Goal: Transaction & Acquisition: Purchase product/service

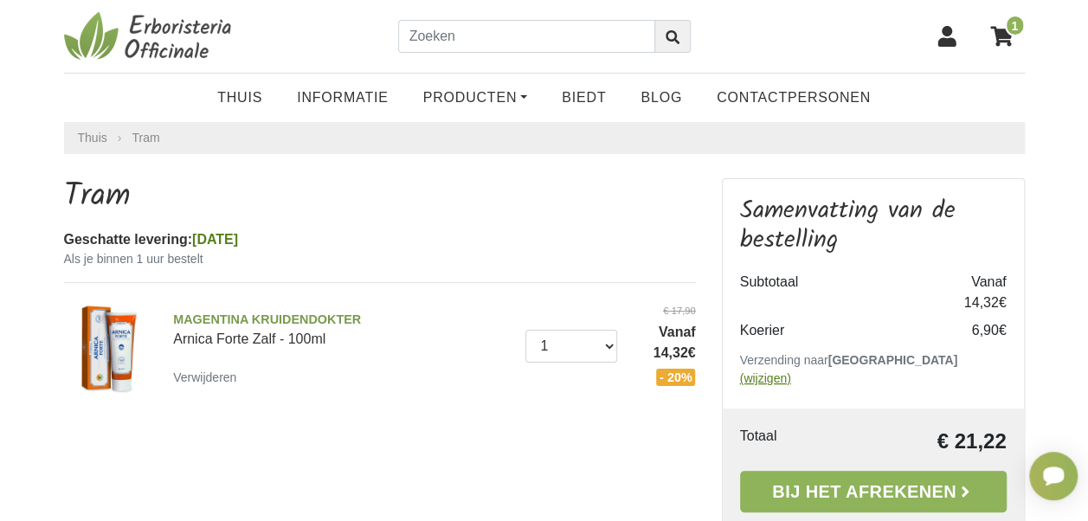
click at [791, 371] on u "(wijzigen)" at bounding box center [765, 378] width 51 height 14
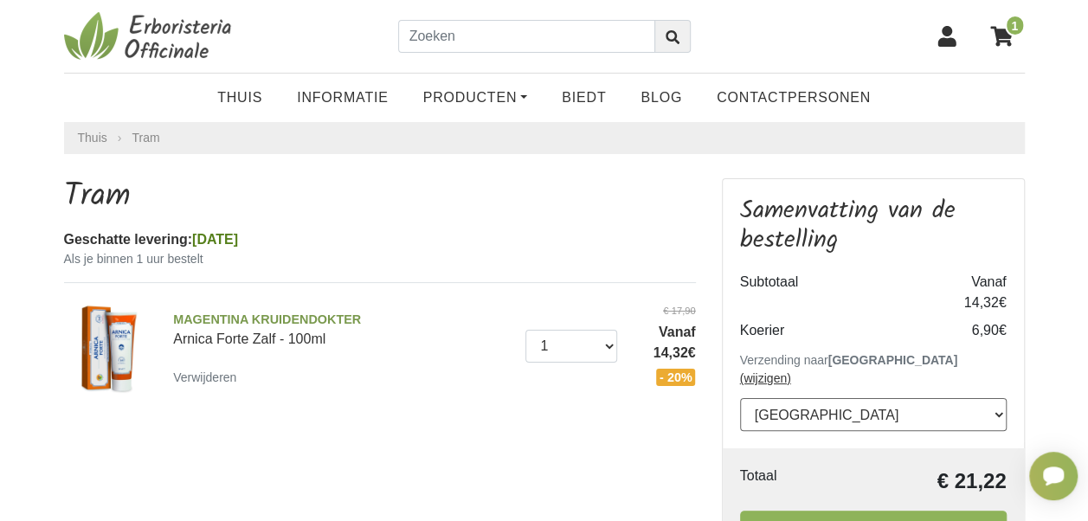
click at [902, 402] on select "---Selecteren--- Oostenrijk België Bulgarije Kroatië Tsjechische Republiek Dene…" at bounding box center [873, 414] width 266 height 33
select select "21"
click at [740, 398] on select "---Selecteren--- Oostenrijk België Bulgarije Kroatië Tsjechische Republiek Dene…" at bounding box center [873, 414] width 266 height 33
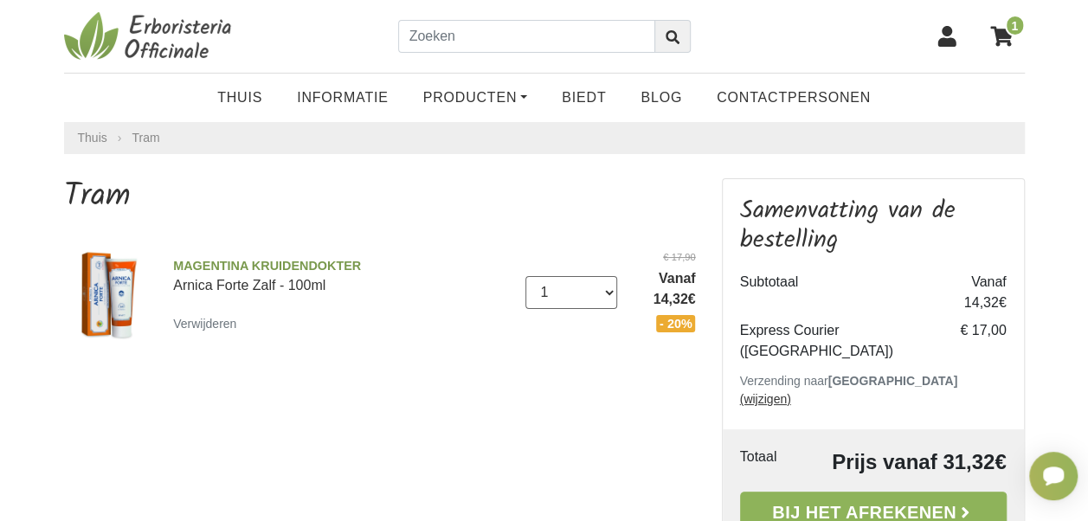
click at [607, 289] on select "0 (Verwijderen) 1 2 3 4 5 6 7 8 9 10 11 12 13 14" at bounding box center [571, 292] width 92 height 33
select select "2"
click at [525, 276] on select "0 (Verwijderen) 1 2 3 4 5 6 7 8 9 10 11 12 13 14" at bounding box center [571, 292] width 92 height 33
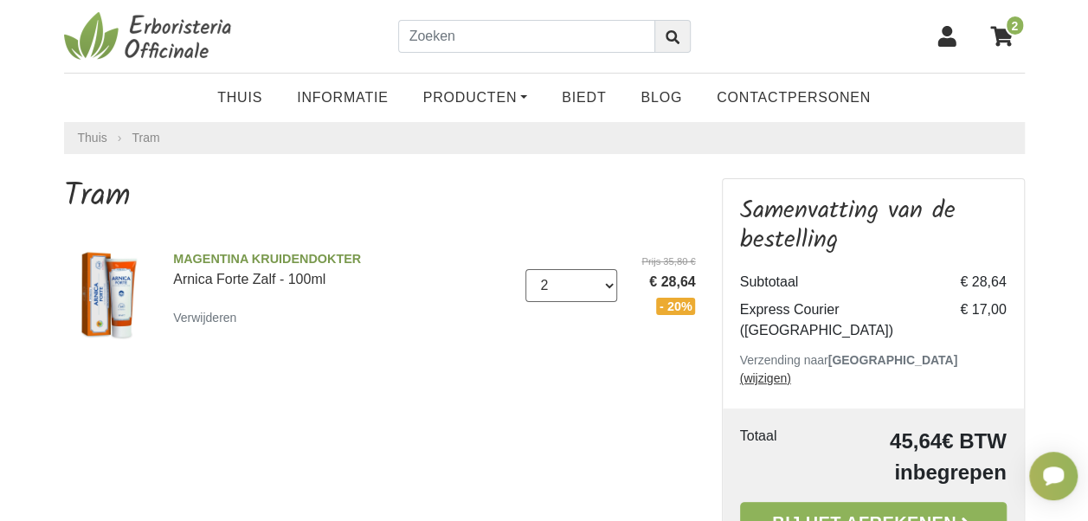
click at [611, 279] on select "0 (Verwijderen) 1 2 3 4 5 6 7 8 9 10 11 12 13 14" at bounding box center [571, 285] width 92 height 33
select select "1"
click at [525, 269] on select "0 (Verwijderen) 1 2 3 4 5 6 7 8 9 10 11 12 13 14" at bounding box center [571, 285] width 92 height 33
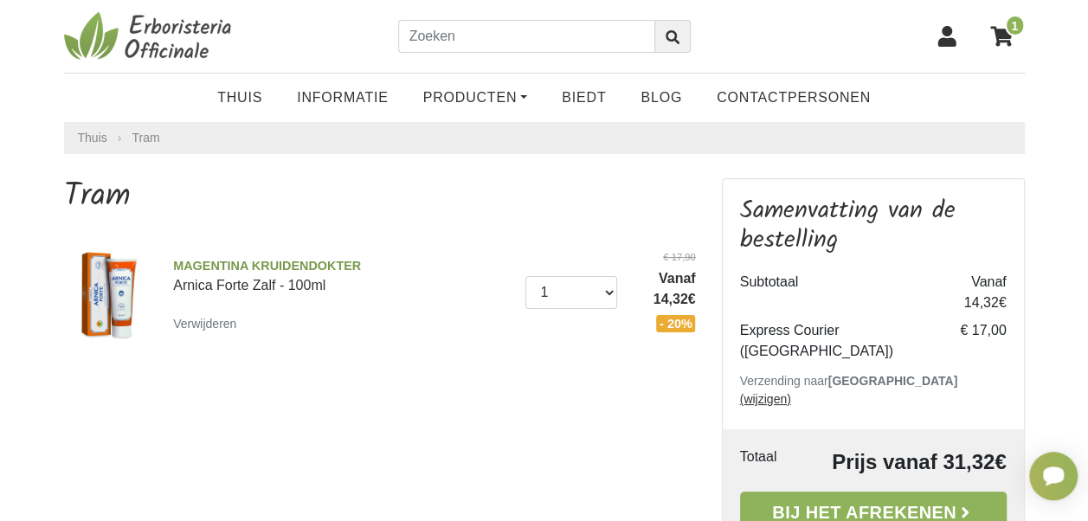
click at [500, 393] on div "Tram MAGENTINA KRUIDENDOKTER Arnica Forte Zalf - 100ml Verwijderen Hoeveelheid …" at bounding box center [380, 390] width 658 height 424
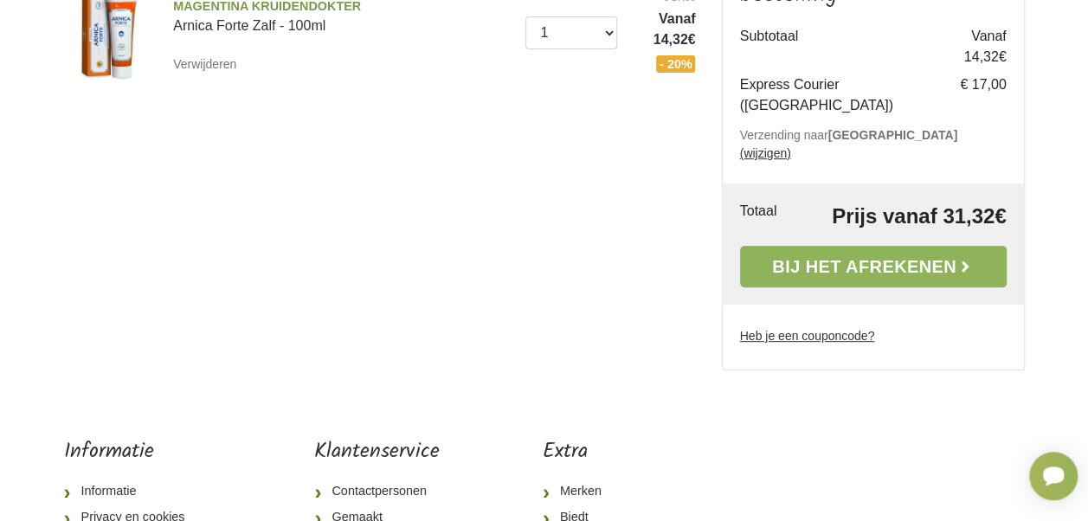
scroll to position [346, 0]
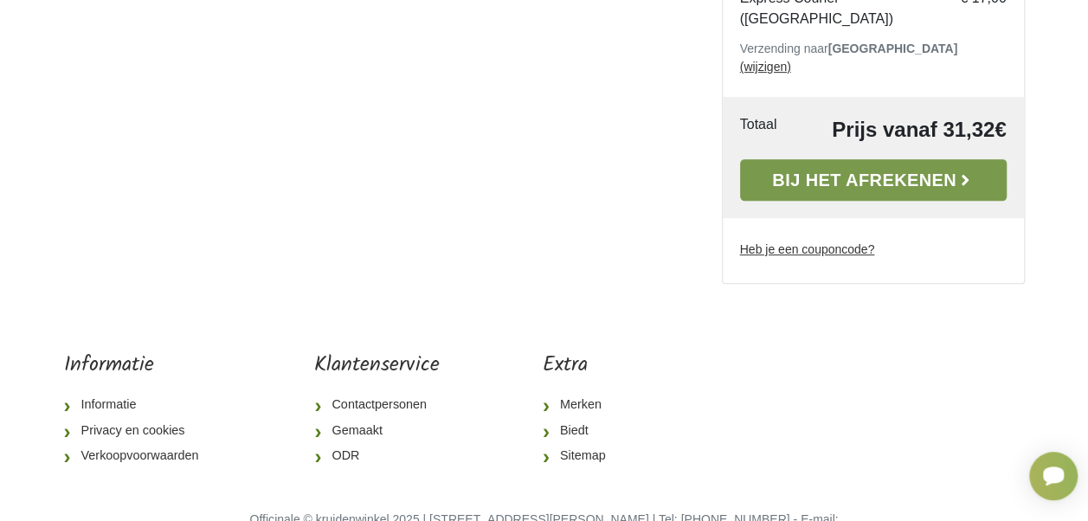
click at [829, 170] on font "Bij het afrekenen" at bounding box center [864, 179] width 184 height 19
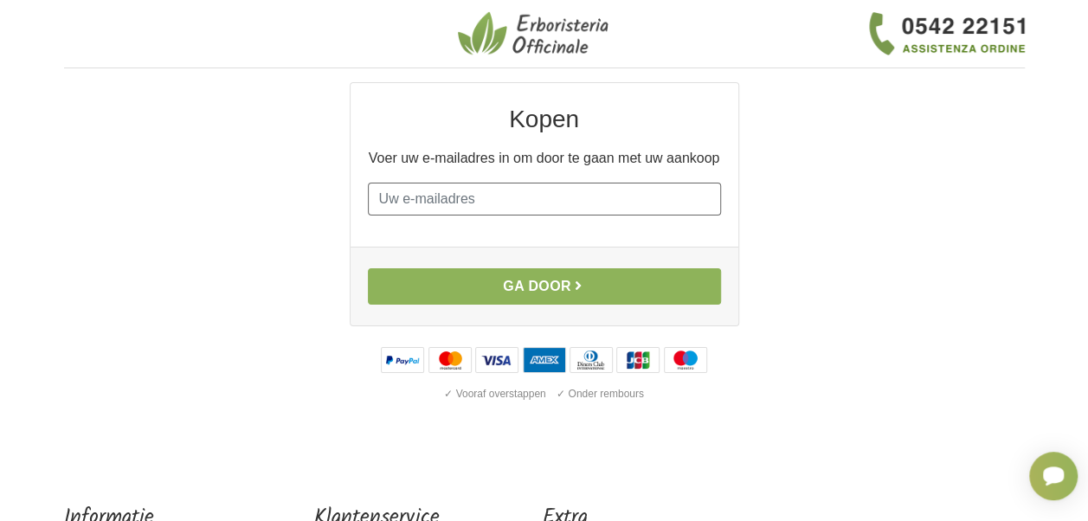
click at [523, 199] on input "E-mail" at bounding box center [544, 199] width 353 height 33
type input "[EMAIL_ADDRESS][DOMAIN_NAME]"
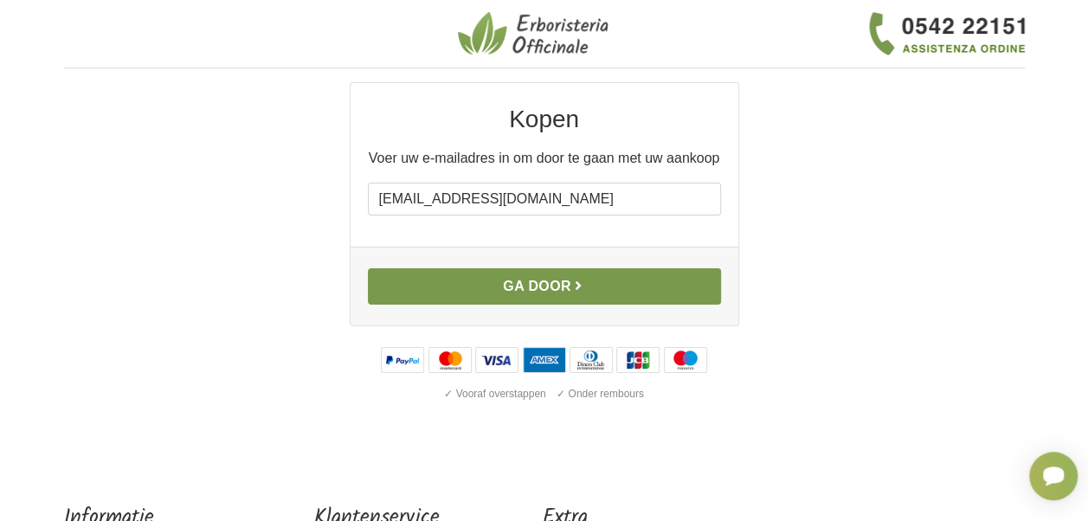
click at [524, 285] on font "Ga door" at bounding box center [537, 286] width 68 height 15
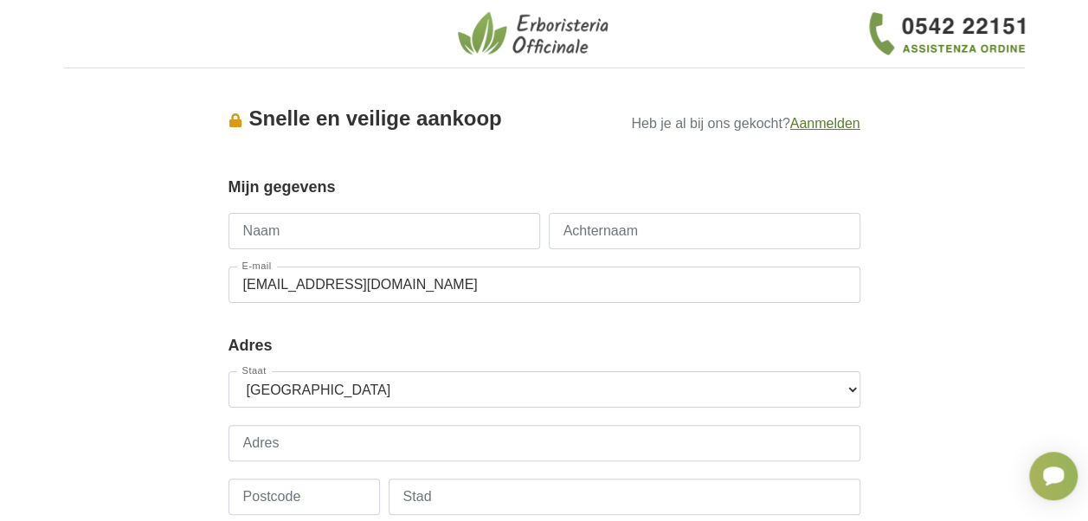
click at [422, 228] on input "Naam" at bounding box center [383, 231] width 311 height 36
type input "Ilse"
type input "Boonen"
type input "+32496751877"
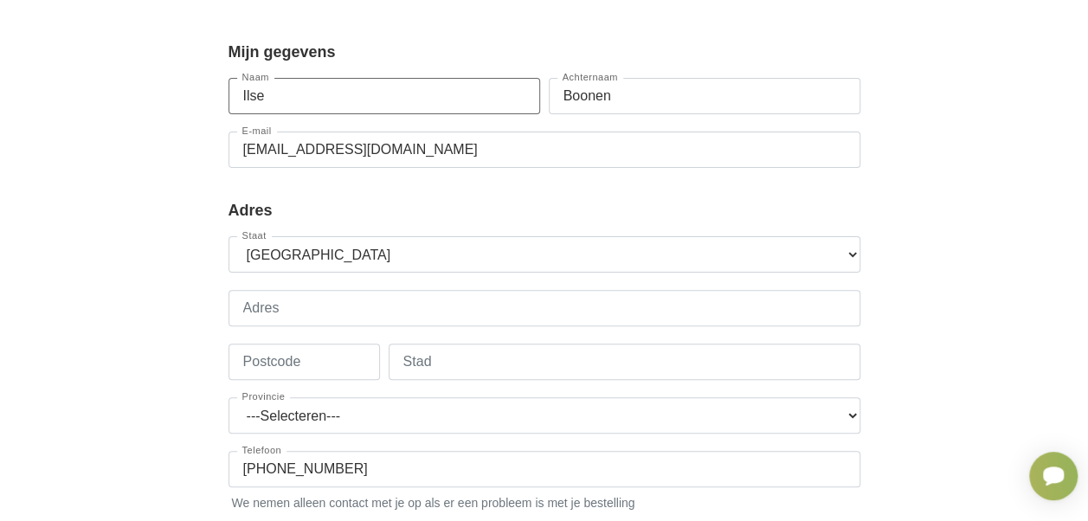
scroll to position [173, 0]
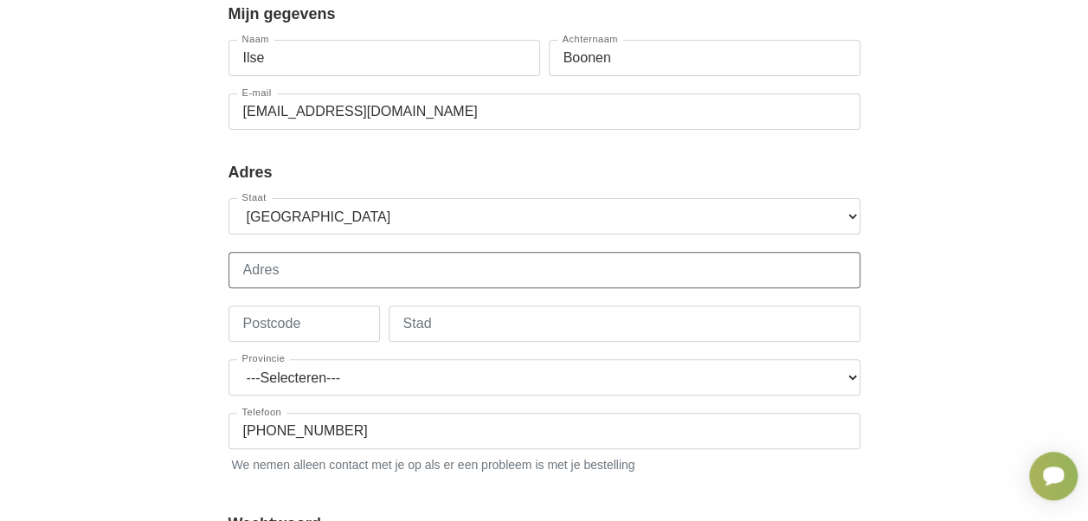
click at [464, 257] on input "Adres" at bounding box center [544, 270] width 632 height 36
type input "WELDERSTRAAT 4/2 4/2"
type input "2491"
type input "Olmen"
select select "344"
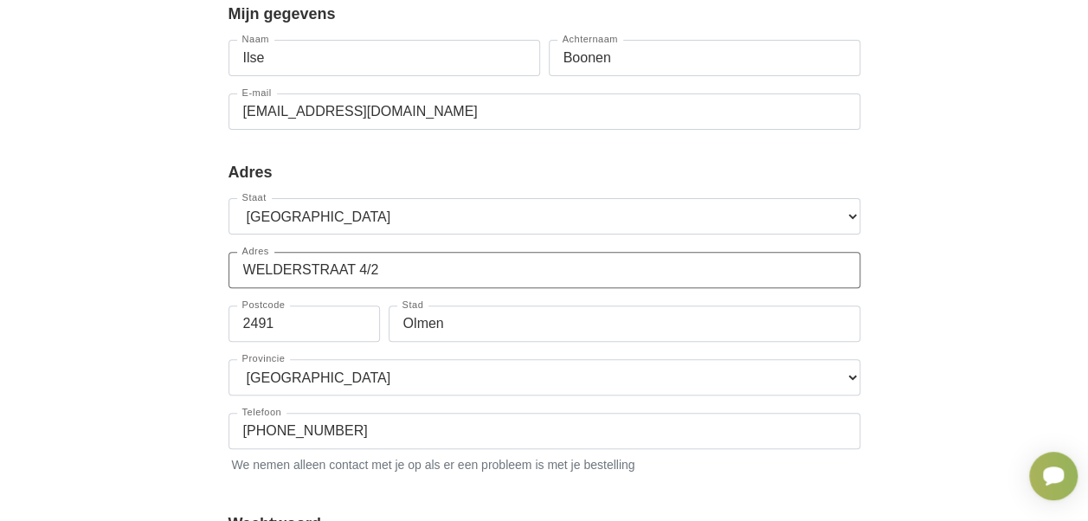
type input "WELDERSTRAAT 4/2"
click at [930, 311] on div "Accesso × Accedi per completare il tuo acquisto più velocemente. E-mail mario.p…" at bounding box center [544, 363] width 986 height 909
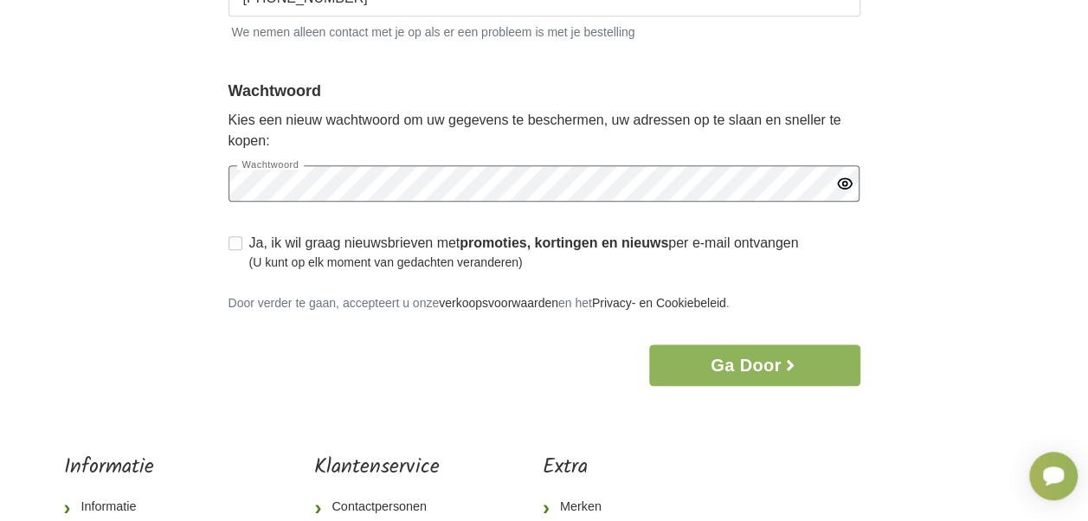
scroll to position [692, 0]
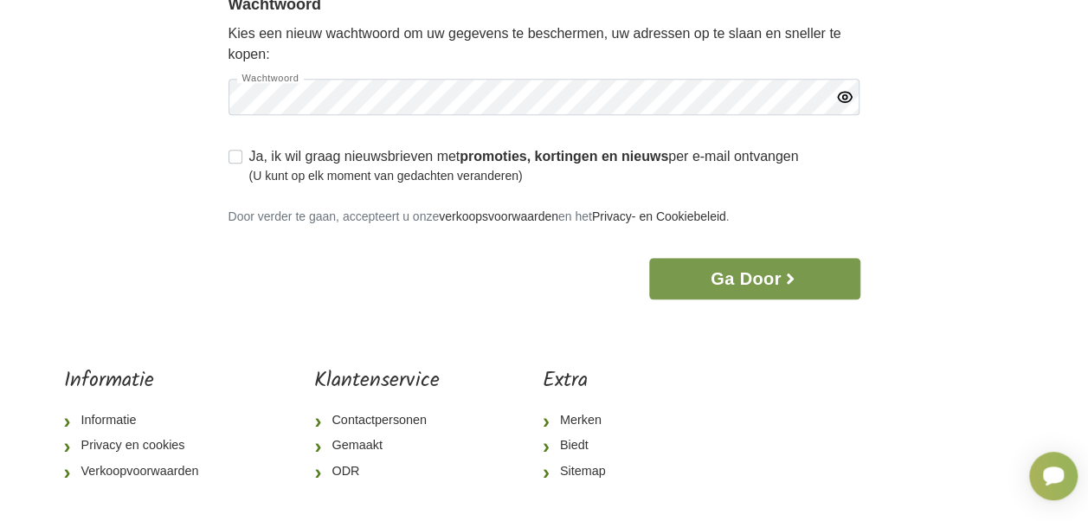
click at [741, 275] on font "Ga door" at bounding box center [745, 278] width 71 height 19
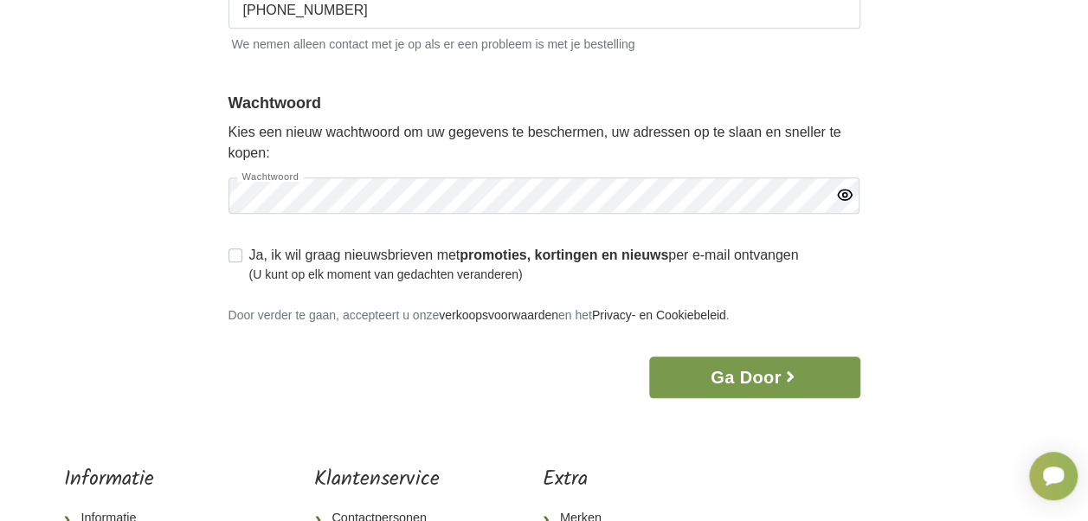
scroll to position [790, 0]
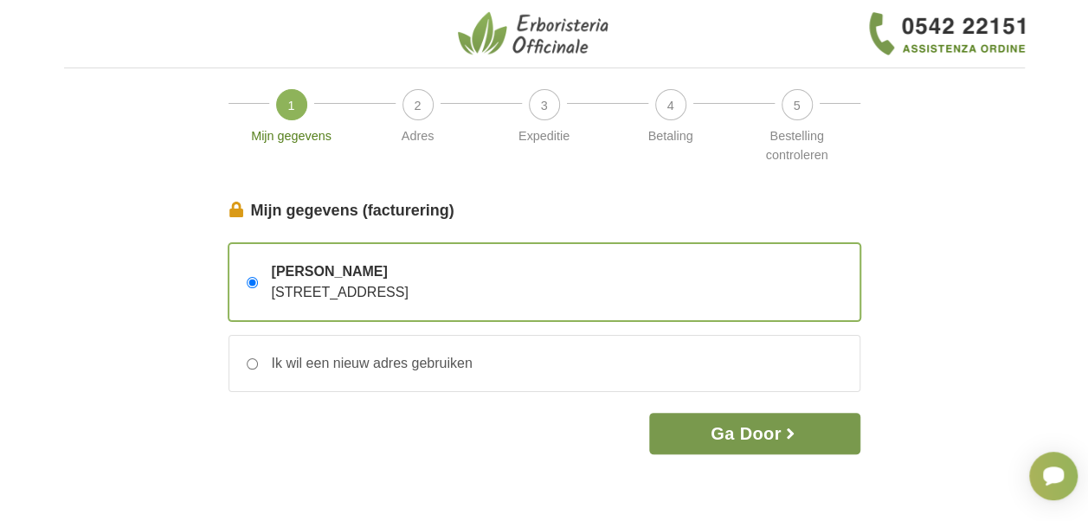
click at [766, 436] on font "Ga door" at bounding box center [745, 433] width 71 height 19
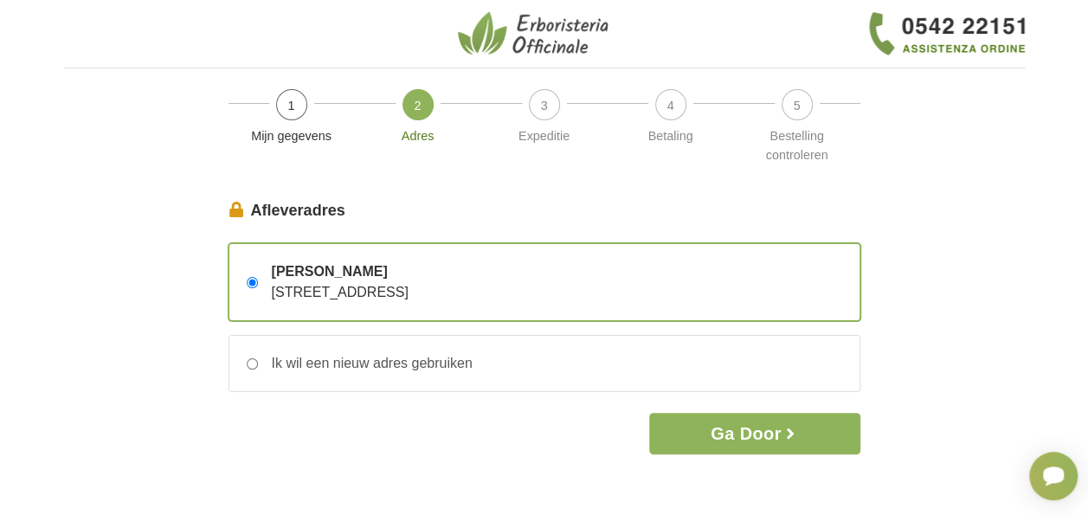
click at [766, 436] on font "Ga door" at bounding box center [745, 433] width 71 height 19
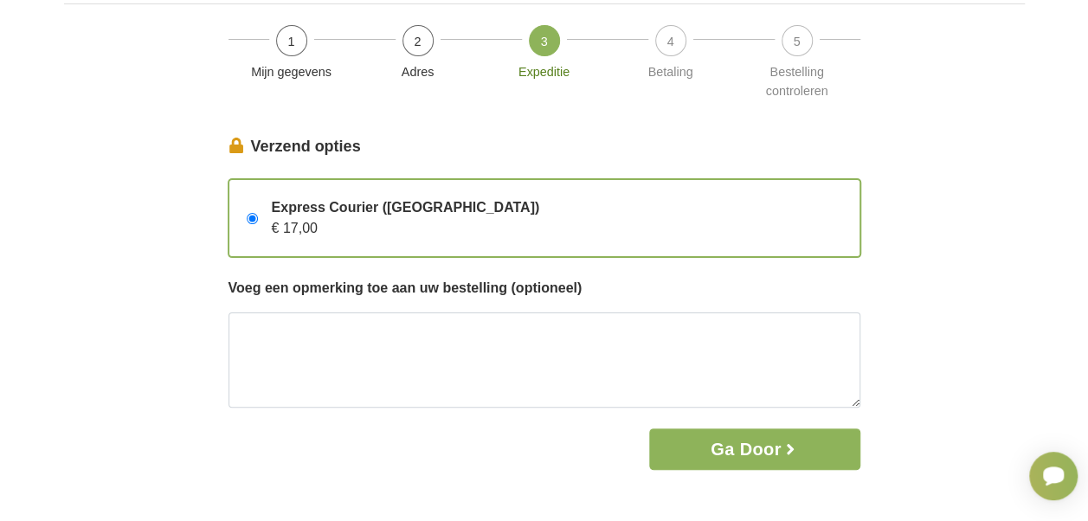
scroll to position [87, 0]
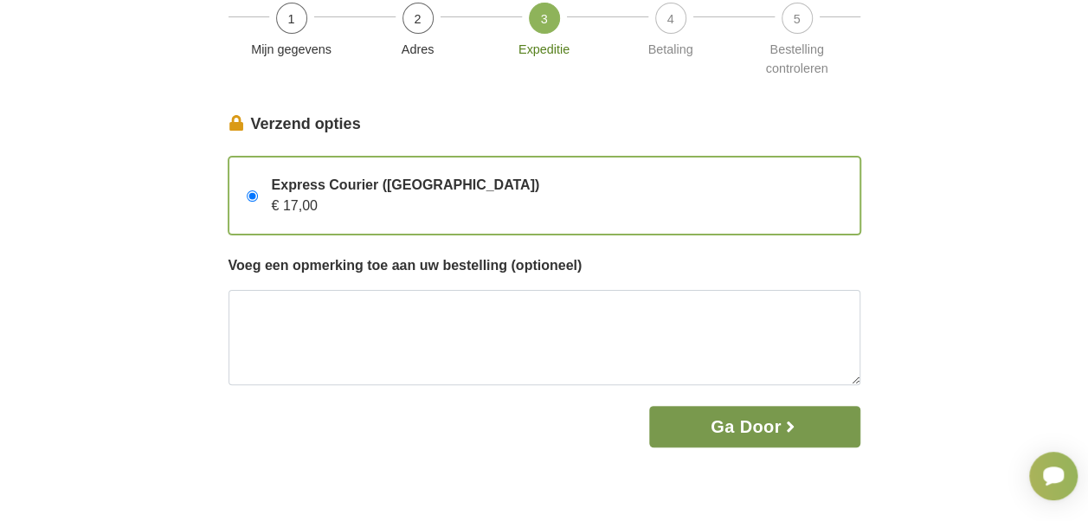
click at [759, 431] on font "Ga door" at bounding box center [745, 426] width 71 height 19
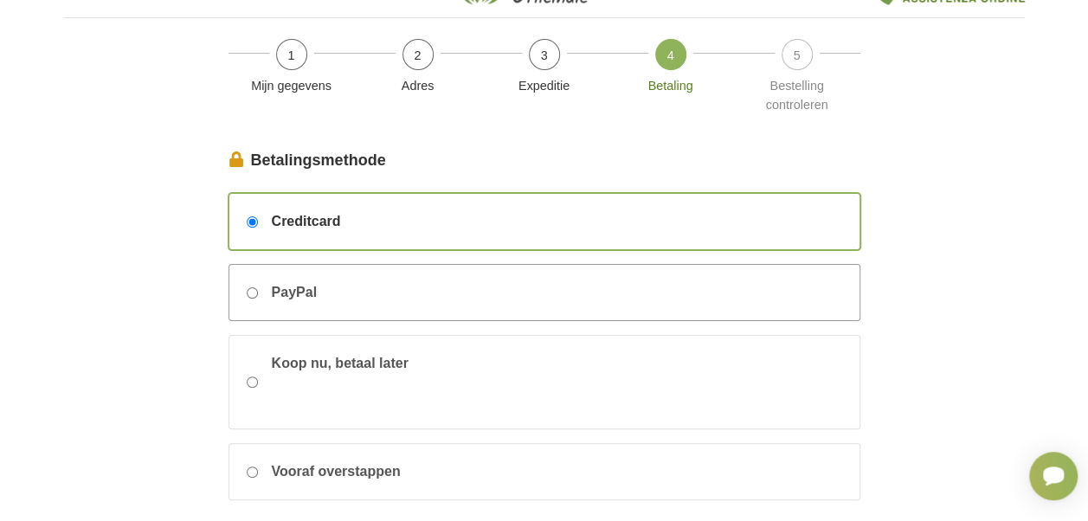
scroll to position [87, 0]
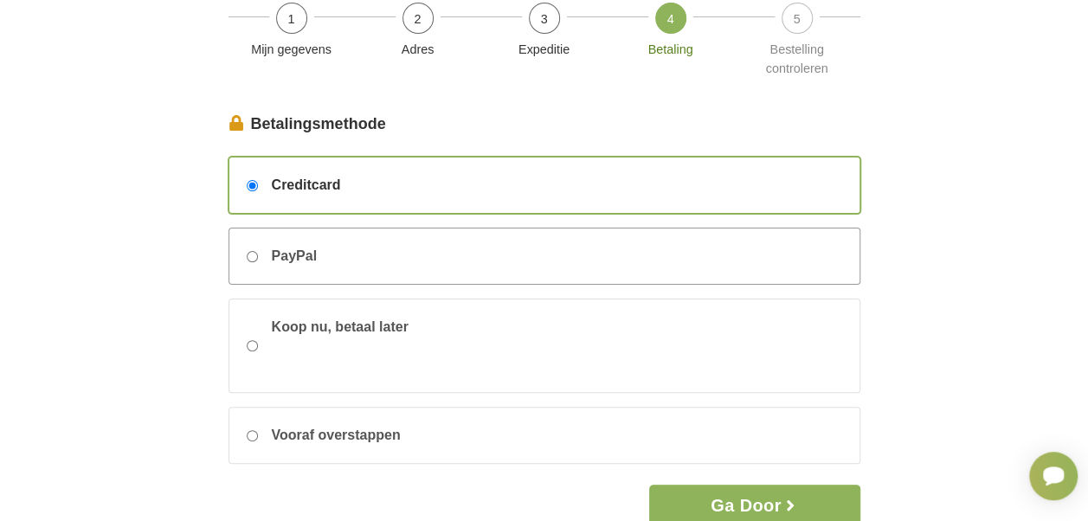
click at [252, 254] on input "PayPal" at bounding box center [252, 256] width 11 height 11
radio input "true"
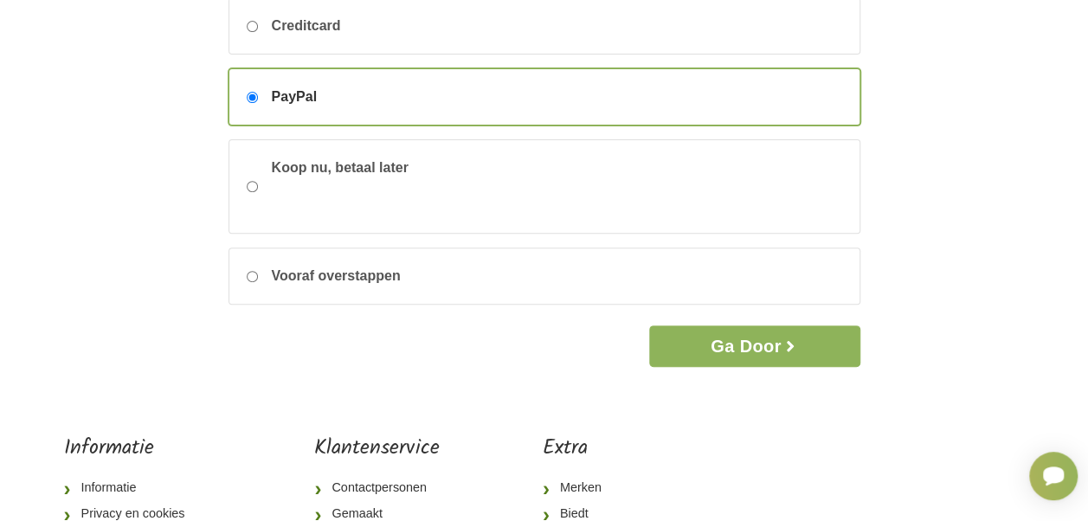
scroll to position [260, 0]
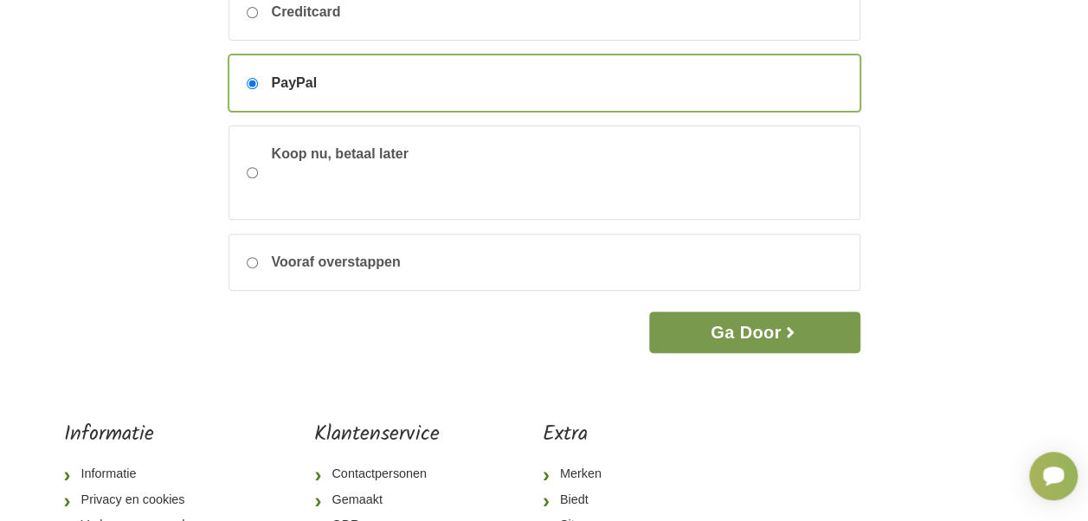
click at [786, 332] on icon "button" at bounding box center [789, 332] width 17 height 17
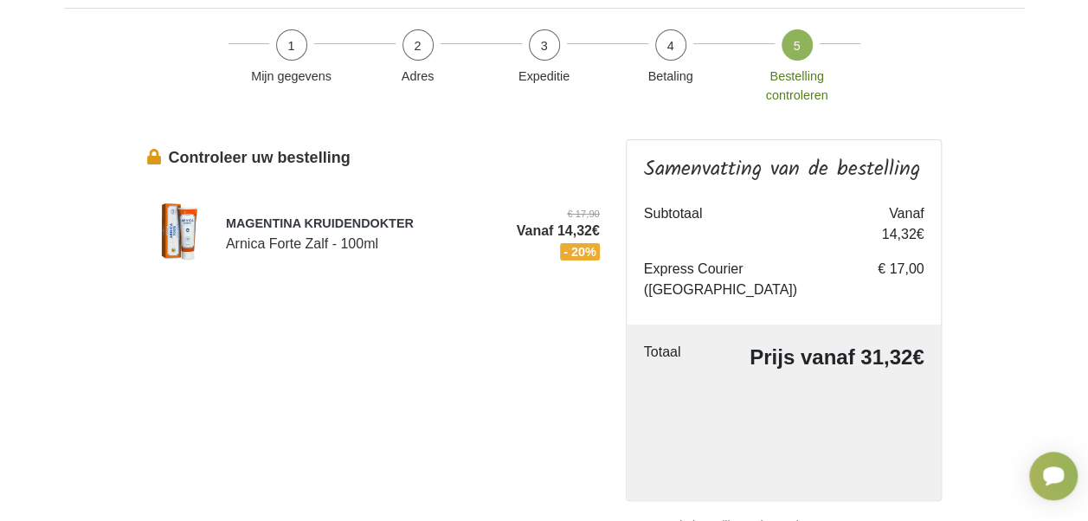
scroll to position [87, 0]
